Goal: Browse casually: Explore the website without a specific task or goal

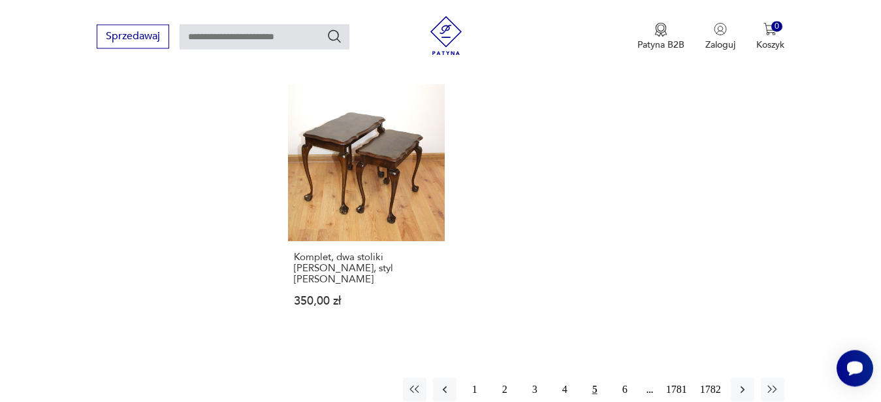
scroll to position [1692, 0]
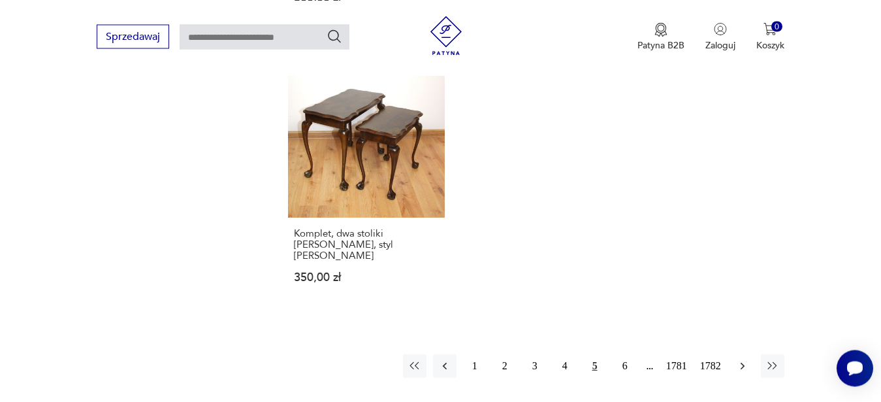
click at [745, 359] on icon "button" at bounding box center [742, 365] width 13 height 13
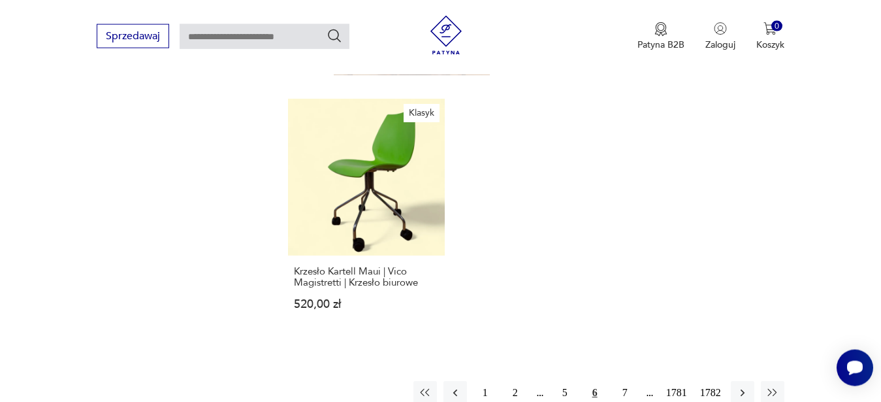
scroll to position [1703, 0]
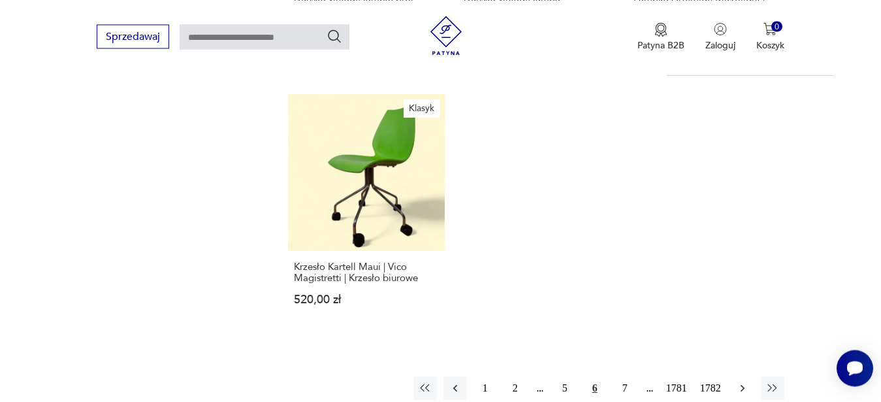
click at [744, 382] on icon "button" at bounding box center [742, 388] width 13 height 13
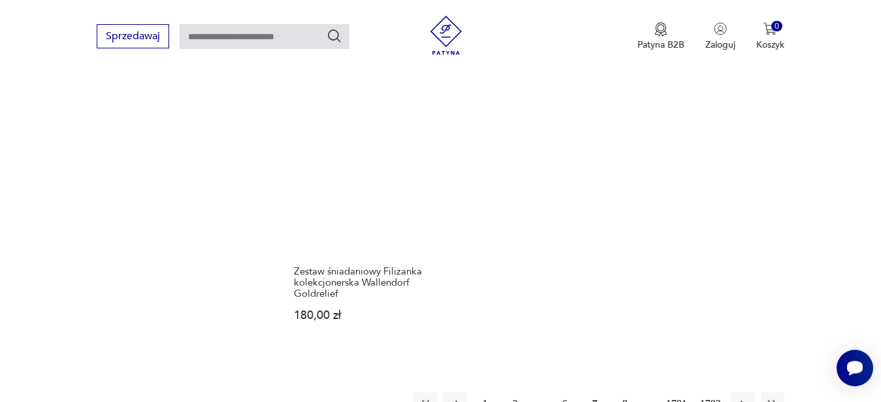
scroll to position [1658, 0]
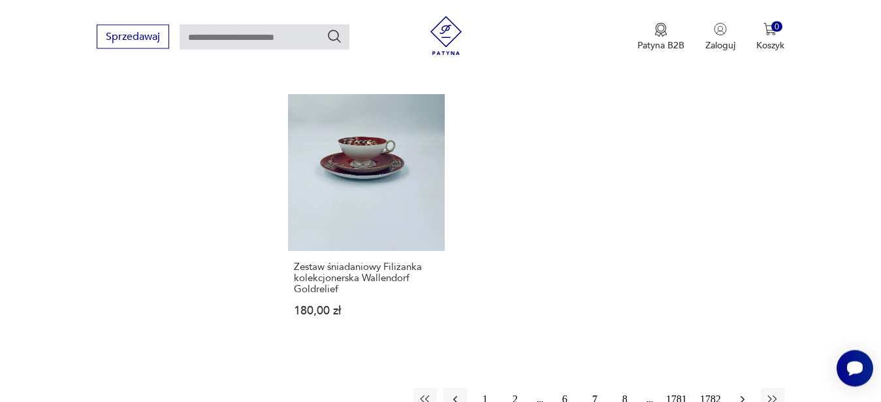
click at [743, 395] on icon "button" at bounding box center [742, 398] width 4 height 7
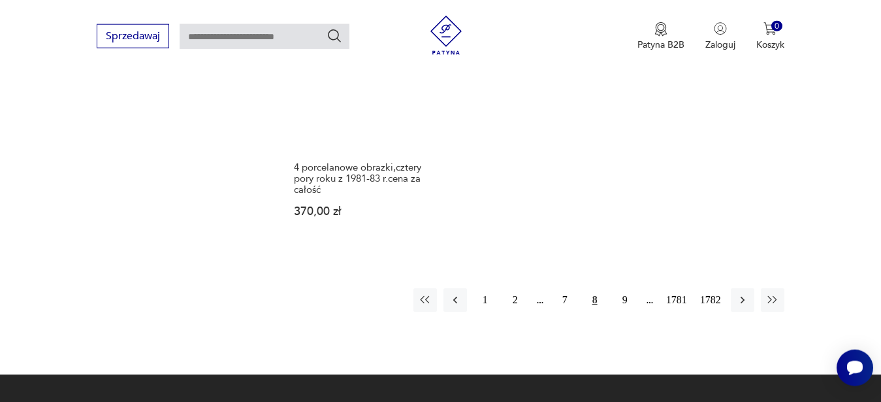
scroll to position [1803, 0]
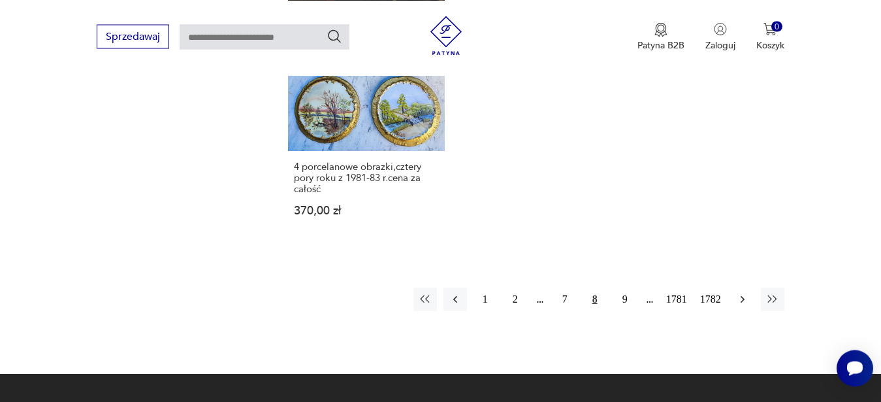
click at [744, 293] on icon "button" at bounding box center [742, 299] width 13 height 13
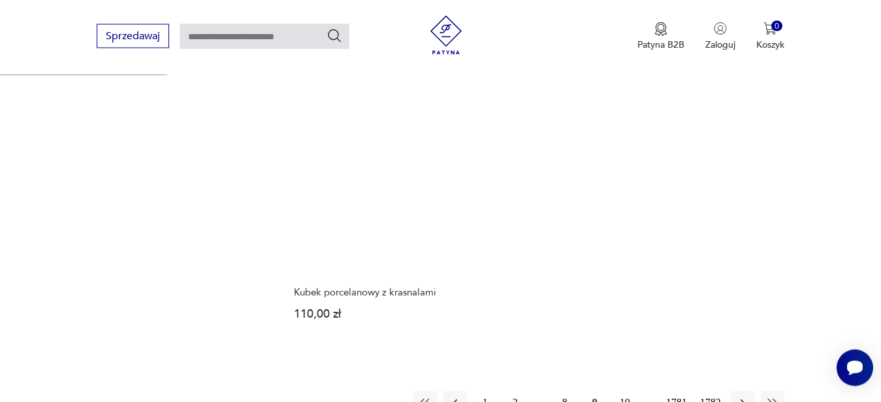
scroll to position [1703, 0]
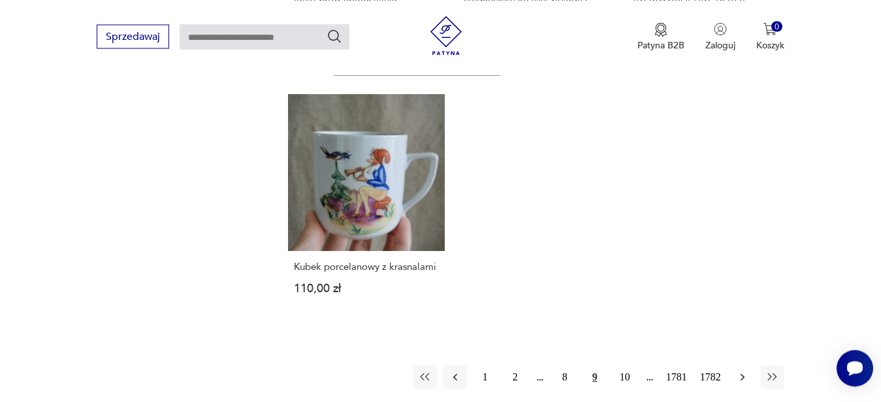
click at [743, 373] on icon "button" at bounding box center [742, 376] width 4 height 7
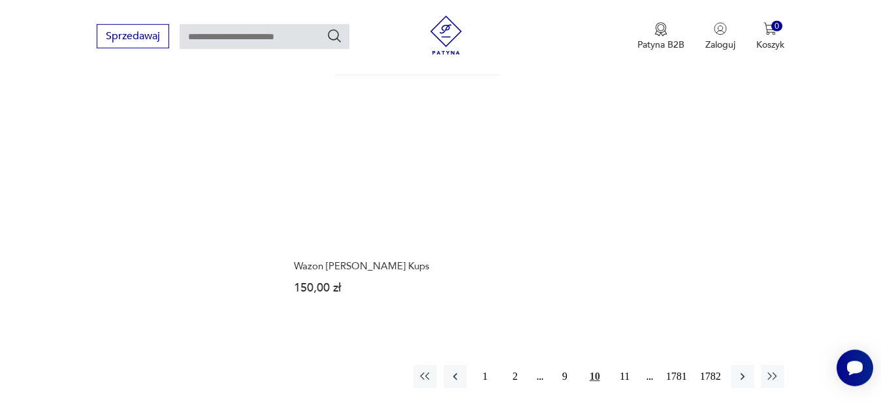
scroll to position [1669, 0]
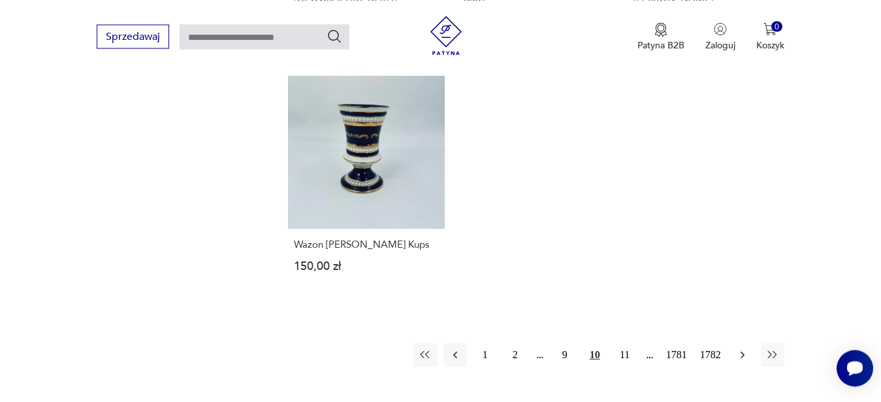
click at [739, 348] on icon "button" at bounding box center [742, 354] width 13 height 13
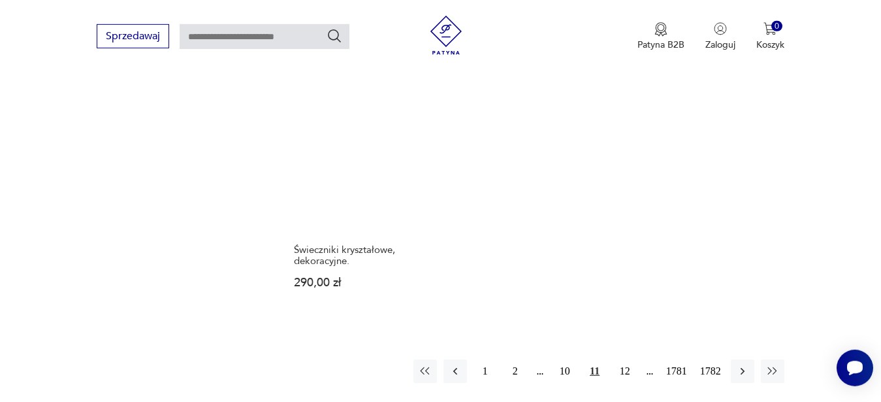
scroll to position [1647, 0]
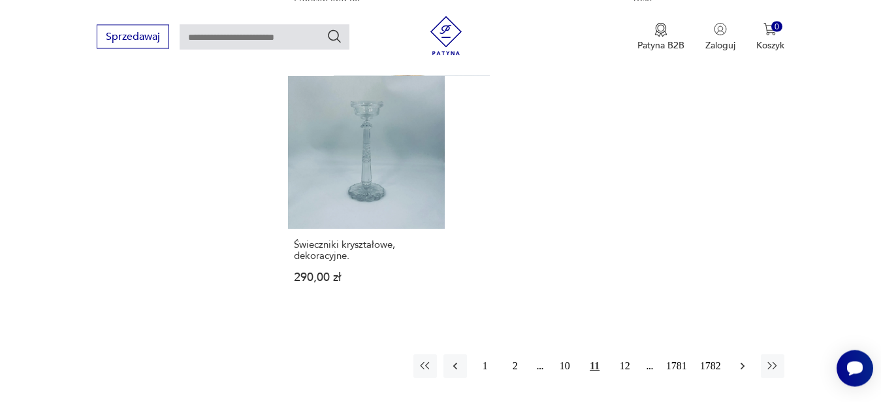
click at [742, 359] on icon "button" at bounding box center [742, 365] width 13 height 13
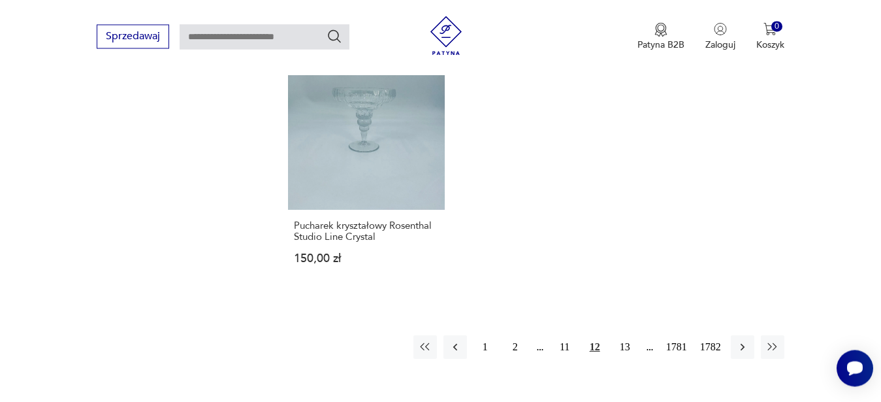
scroll to position [1669, 0]
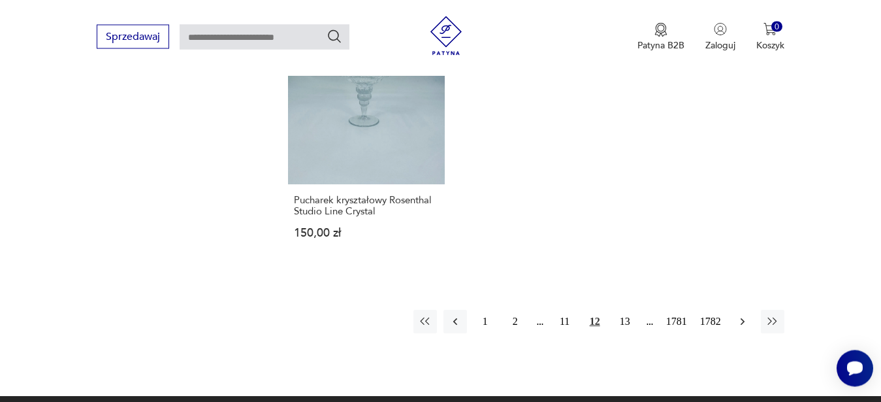
click at [743, 322] on icon "button" at bounding box center [742, 321] width 4 height 7
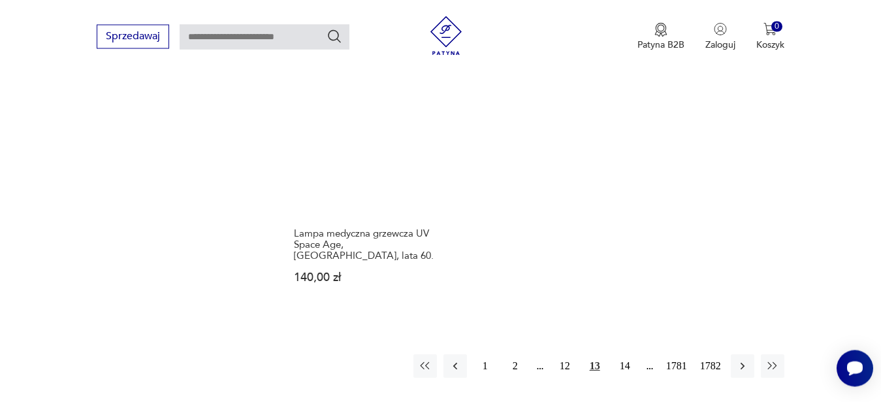
scroll to position [1714, 0]
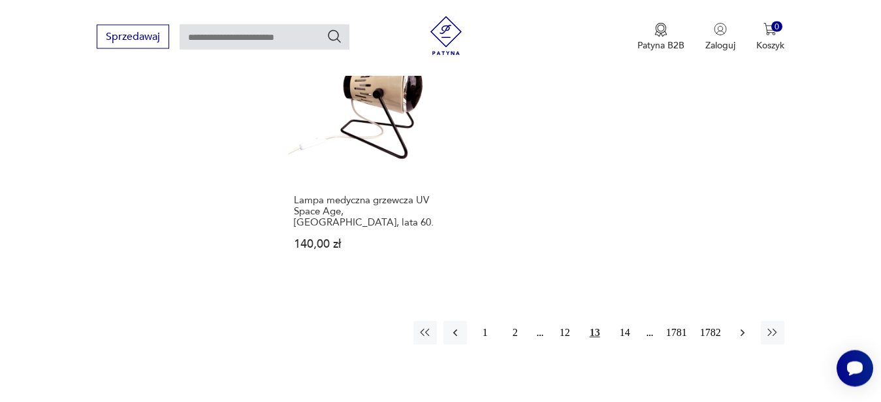
click at [747, 326] on icon "button" at bounding box center [742, 332] width 13 height 13
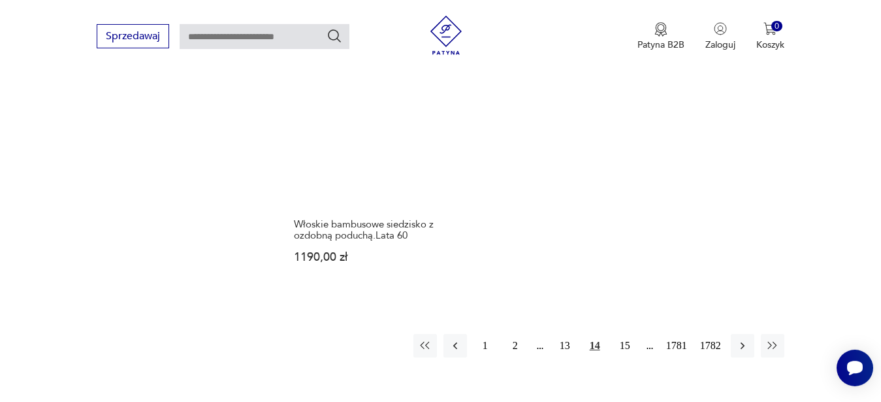
scroll to position [1703, 0]
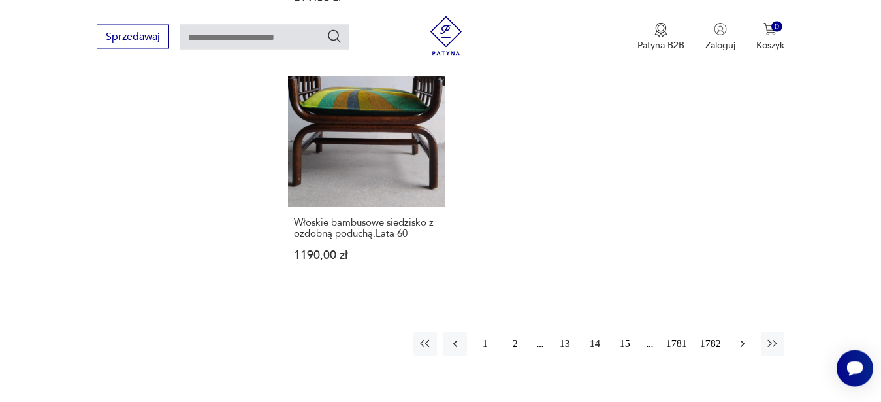
click at [744, 344] on icon "button" at bounding box center [742, 343] width 4 height 7
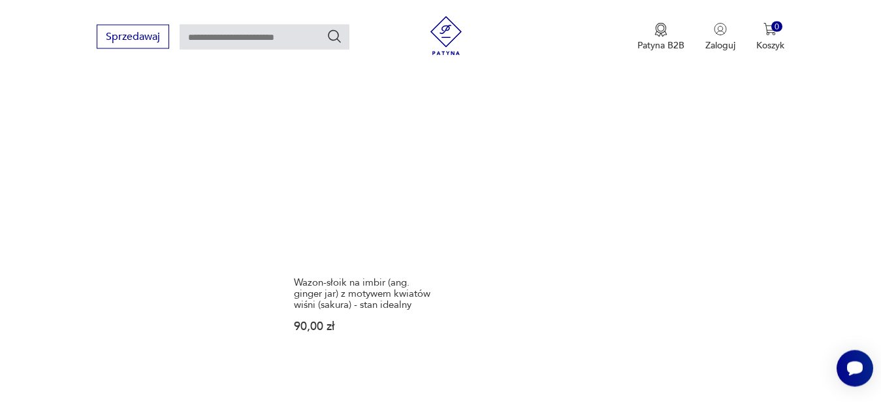
scroll to position [1636, 0]
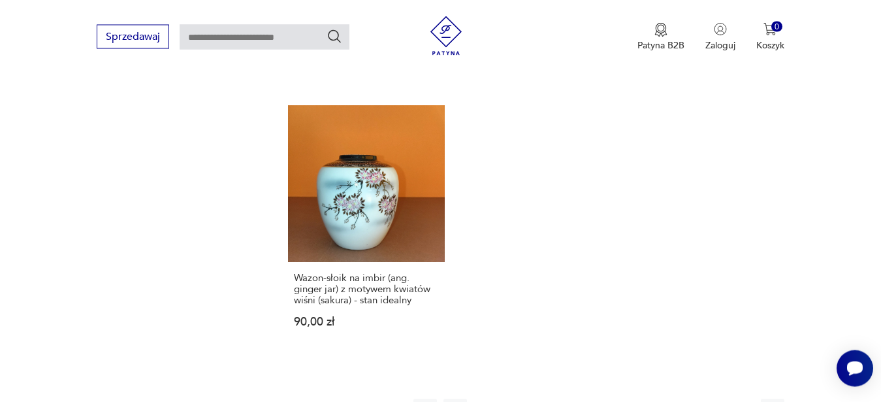
click at [745, 401] on icon "button" at bounding box center [742, 410] width 13 height 13
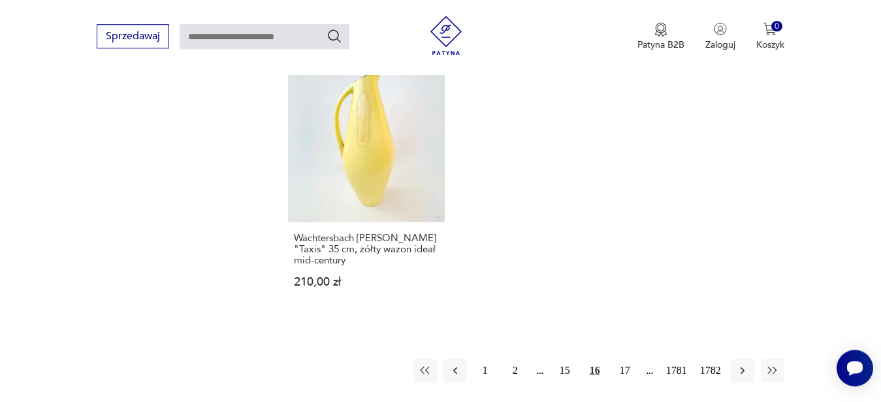
scroll to position [1703, 0]
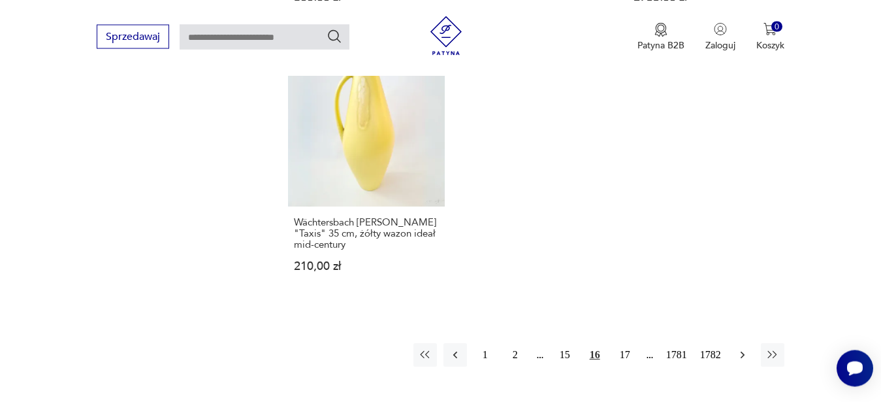
click at [743, 351] on icon "button" at bounding box center [742, 354] width 4 height 7
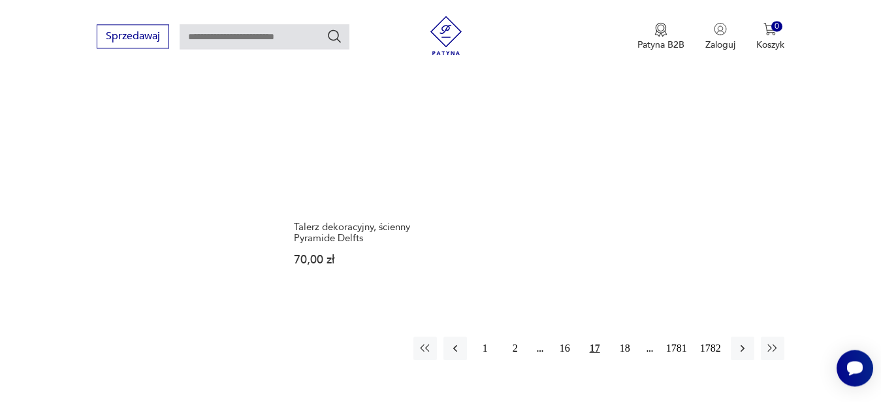
scroll to position [1669, 0]
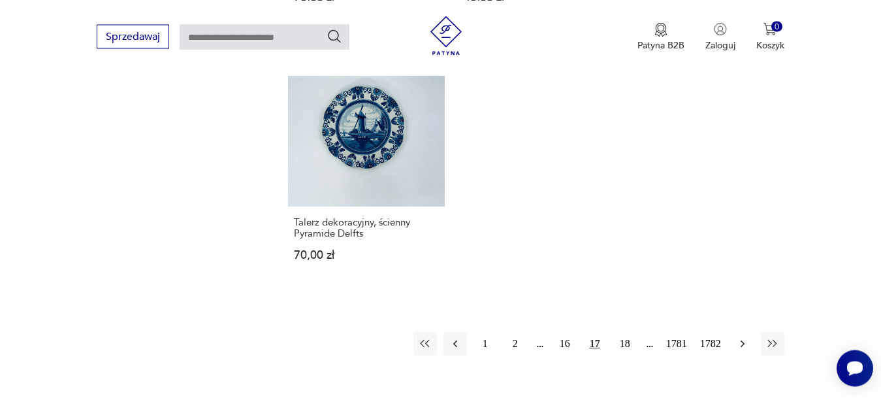
click at [742, 340] on icon "button" at bounding box center [742, 343] width 4 height 7
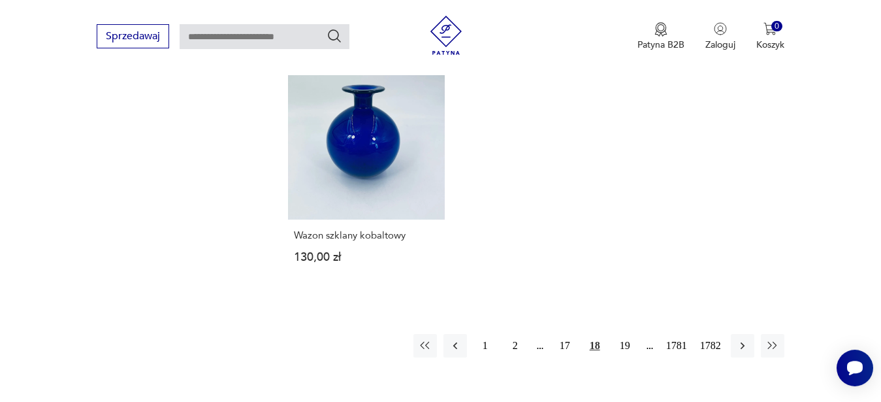
scroll to position [1669, 0]
click at [741, 337] on icon "button" at bounding box center [742, 343] width 13 height 13
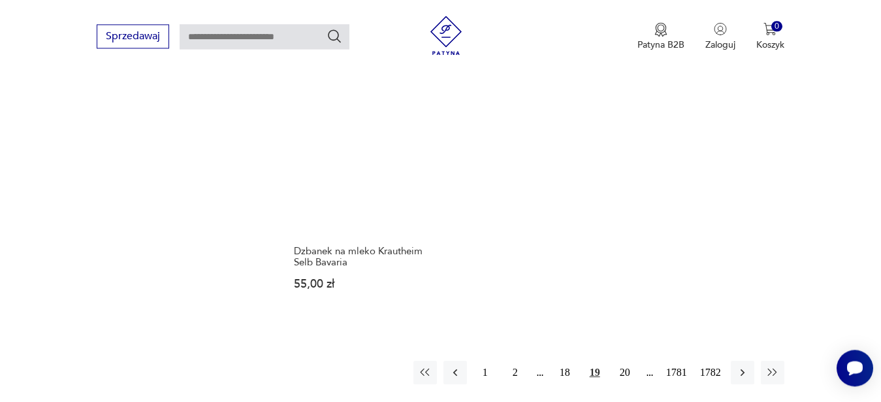
scroll to position [1636, 0]
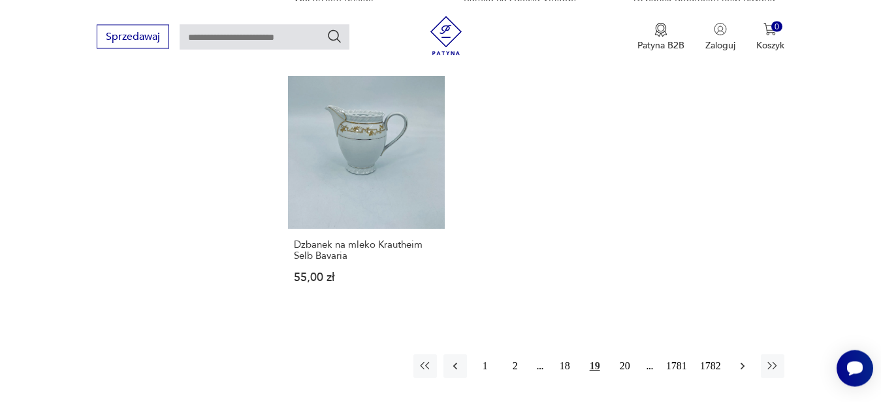
click at [747, 360] on icon "button" at bounding box center [742, 365] width 13 height 13
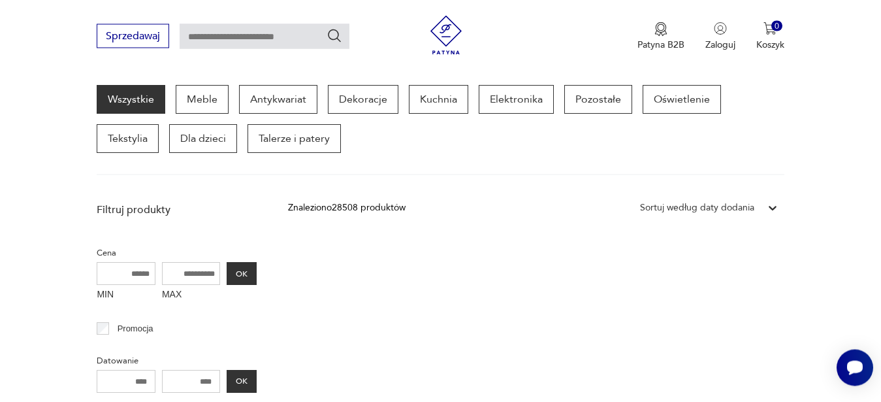
scroll to position [170, 0]
